Goal: Understand process/instructions: Learn about a topic

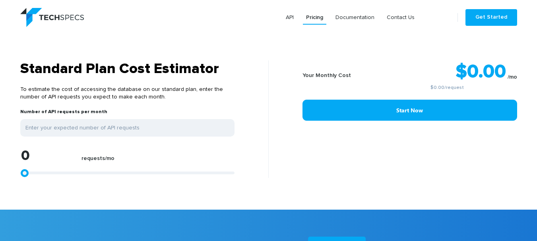
scroll to position [637, 0]
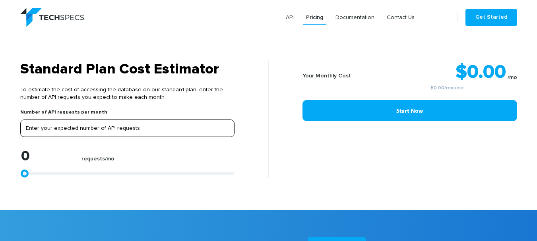
click at [201, 120] on input "tel" at bounding box center [127, 128] width 214 height 17
type input "1"
type input "10"
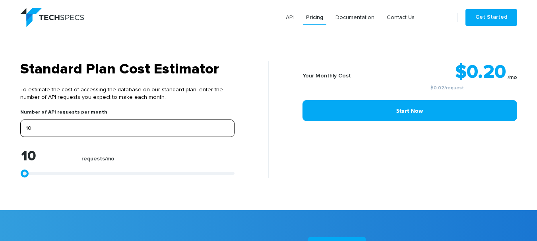
type input "100"
type input "1000"
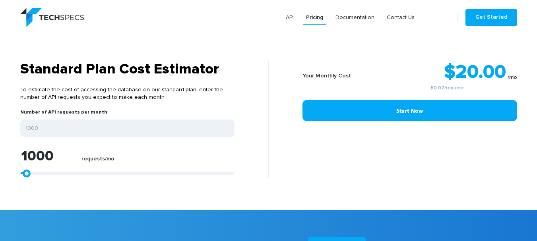
click at [174, 153] on div "1000 requests/mo" at bounding box center [127, 163] width 214 height 29
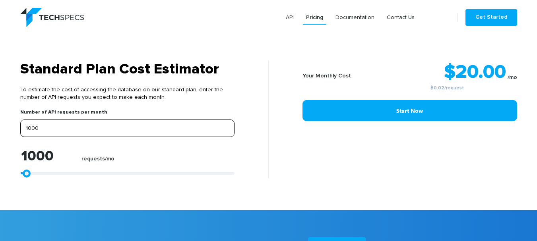
click at [103, 127] on input "1000" at bounding box center [127, 128] width 214 height 17
type input "10000"
type input "1000"
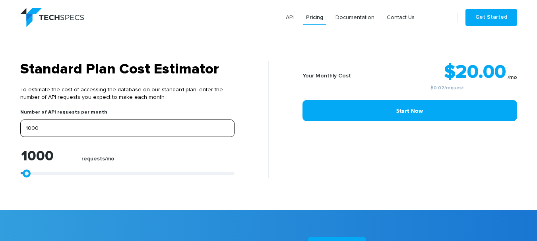
type input "100"
type input "10"
type input "1"
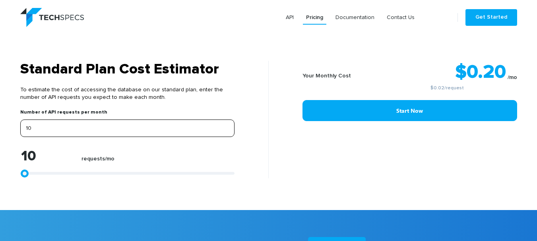
type input "1"
type input "0"
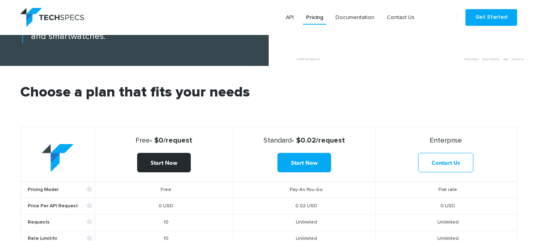
scroll to position [177, 0]
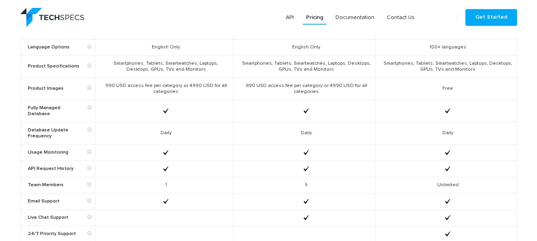
scroll to position [387, 0]
